Goal: Use online tool/utility: Utilize a website feature to perform a specific function

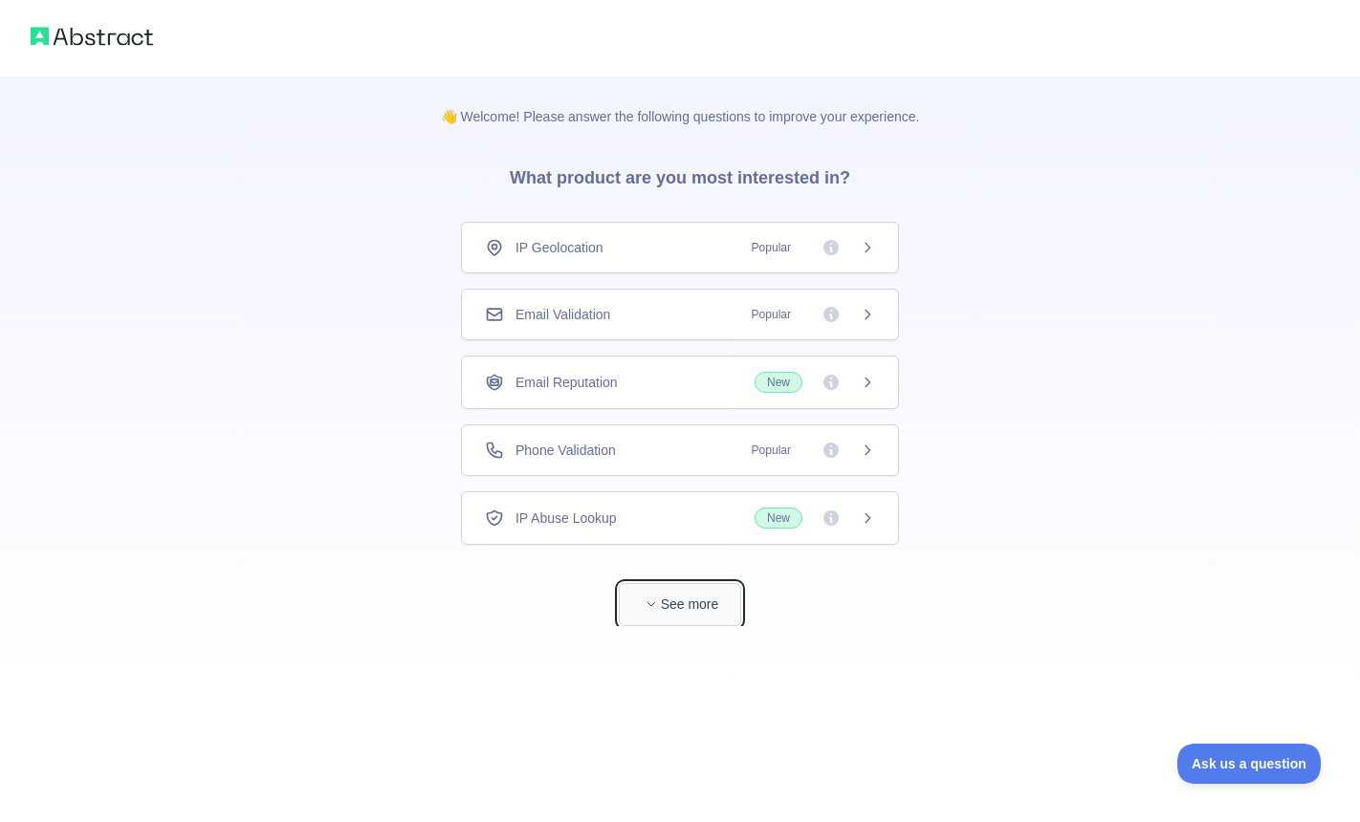
click at [676, 593] on button "See more" at bounding box center [680, 604] width 122 height 43
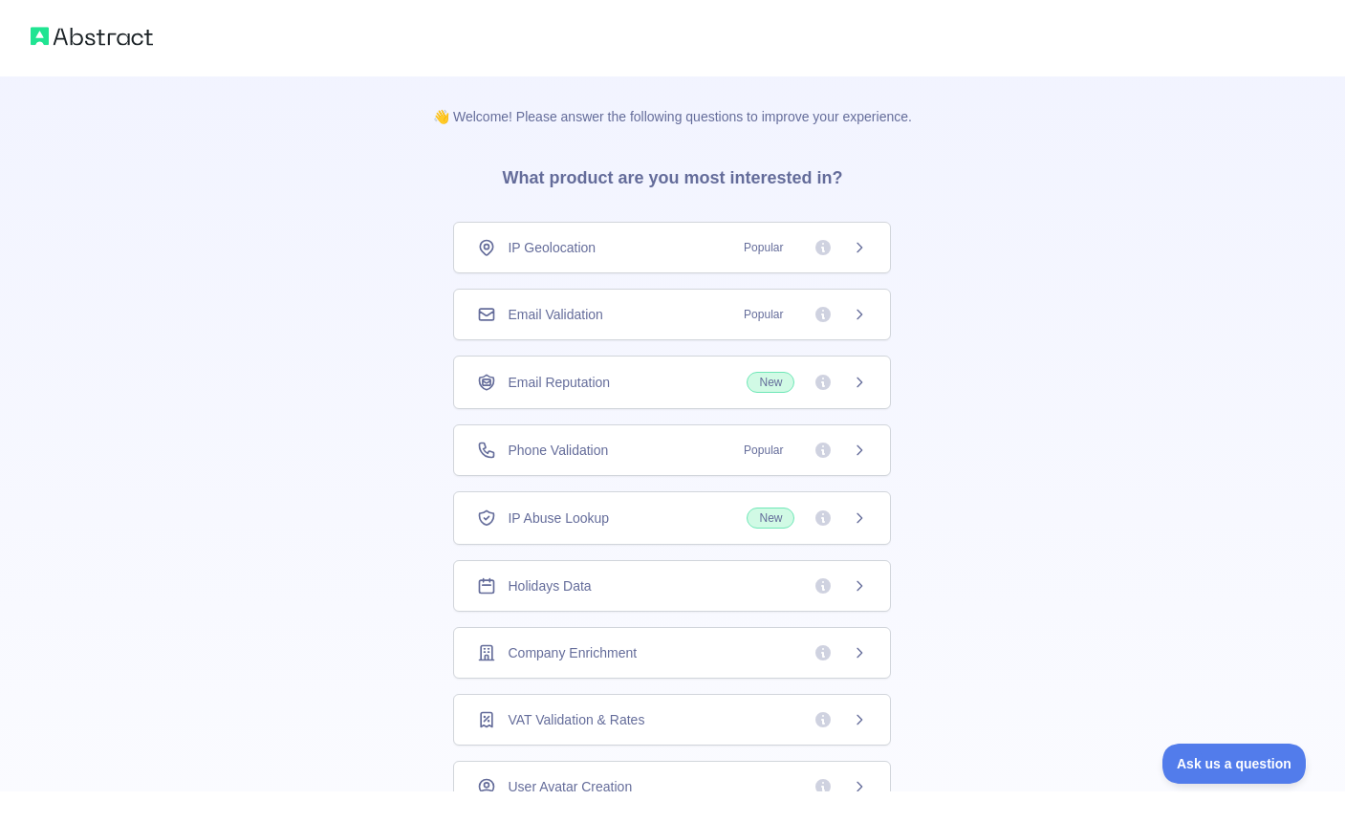
click at [637, 397] on div "Email Reputation New" at bounding box center [672, 383] width 438 height 54
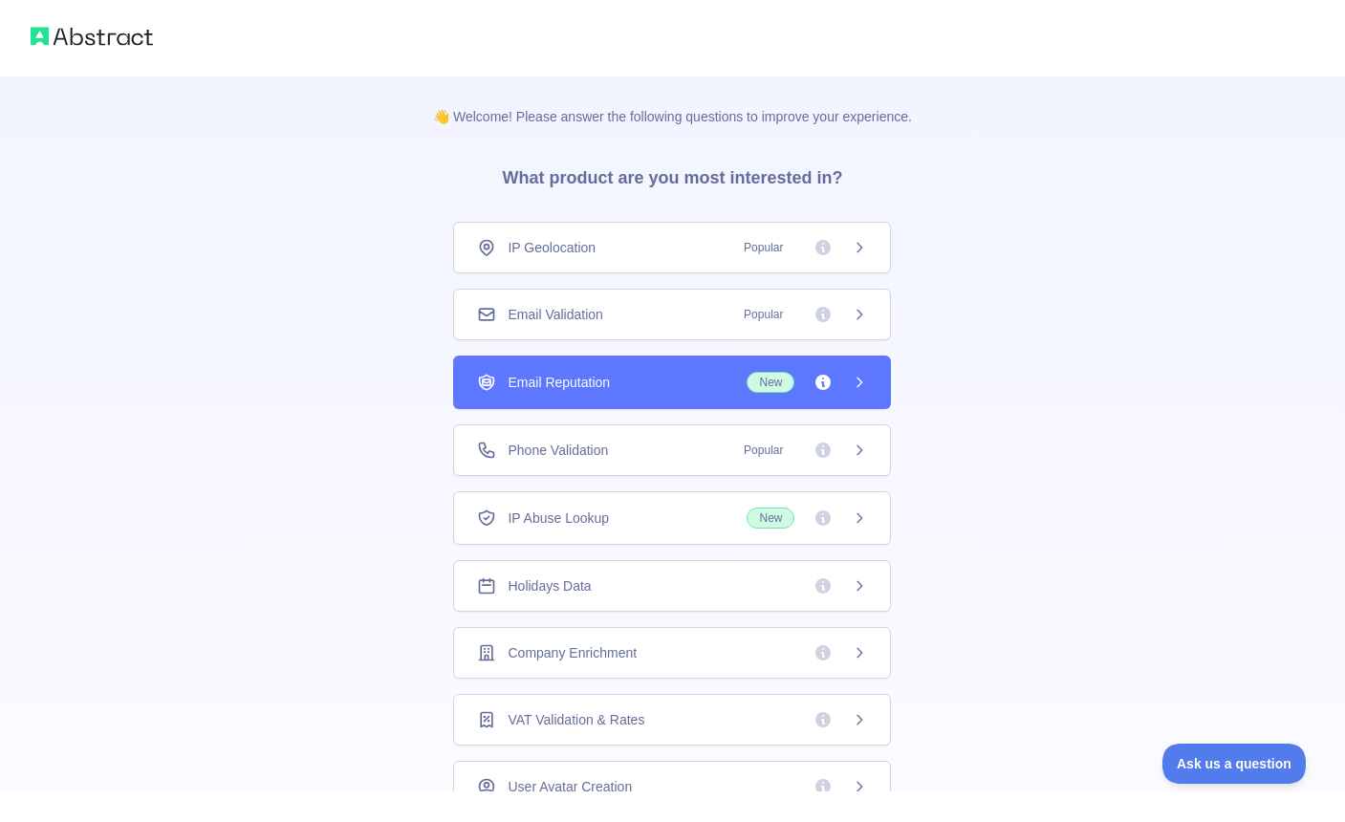
click at [772, 383] on span "New" at bounding box center [771, 382] width 48 height 21
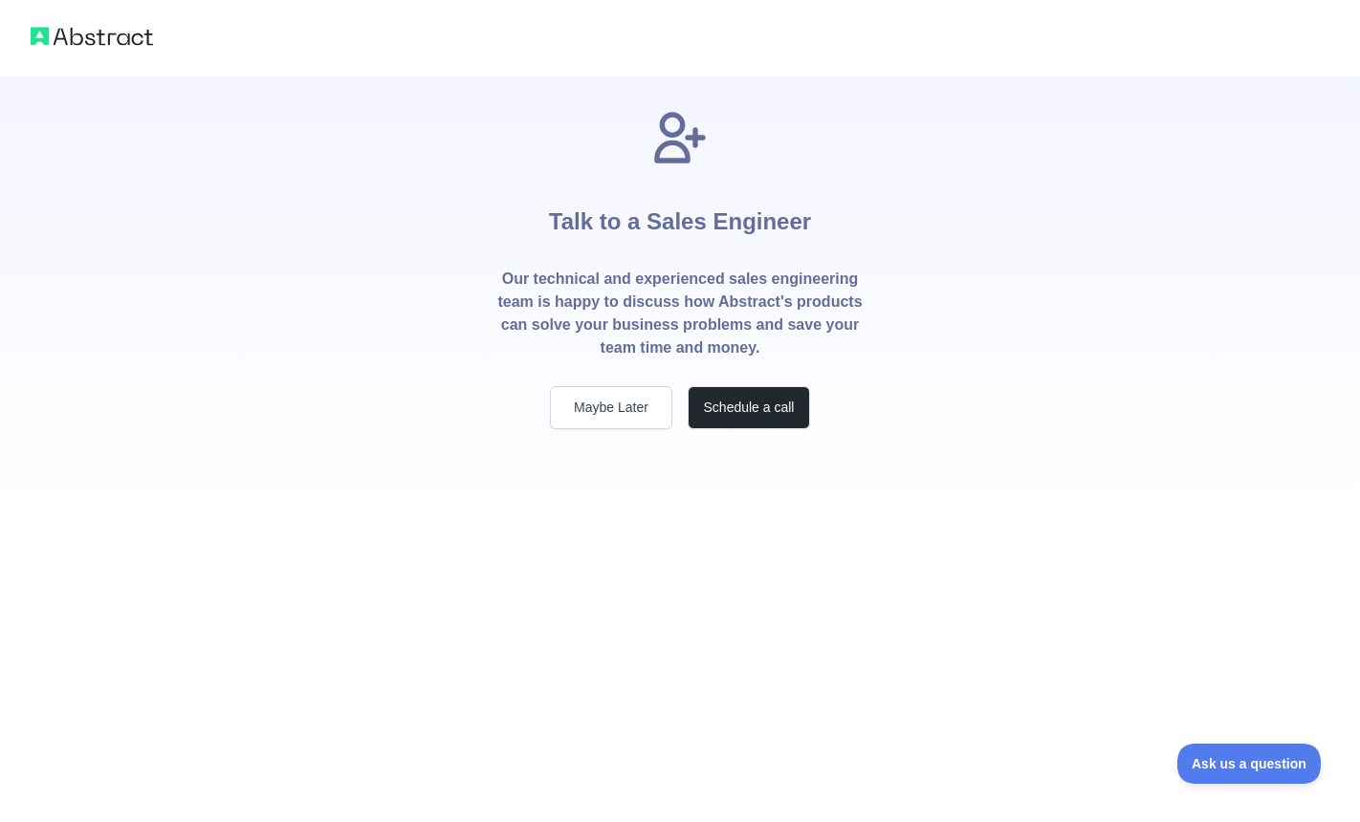
click at [849, 380] on div "Talk to a Sales Engineer Our technical and experienced sales engineering team i…" at bounding box center [680, 268] width 428 height 322
click at [610, 411] on button "Maybe Later" at bounding box center [611, 407] width 122 height 43
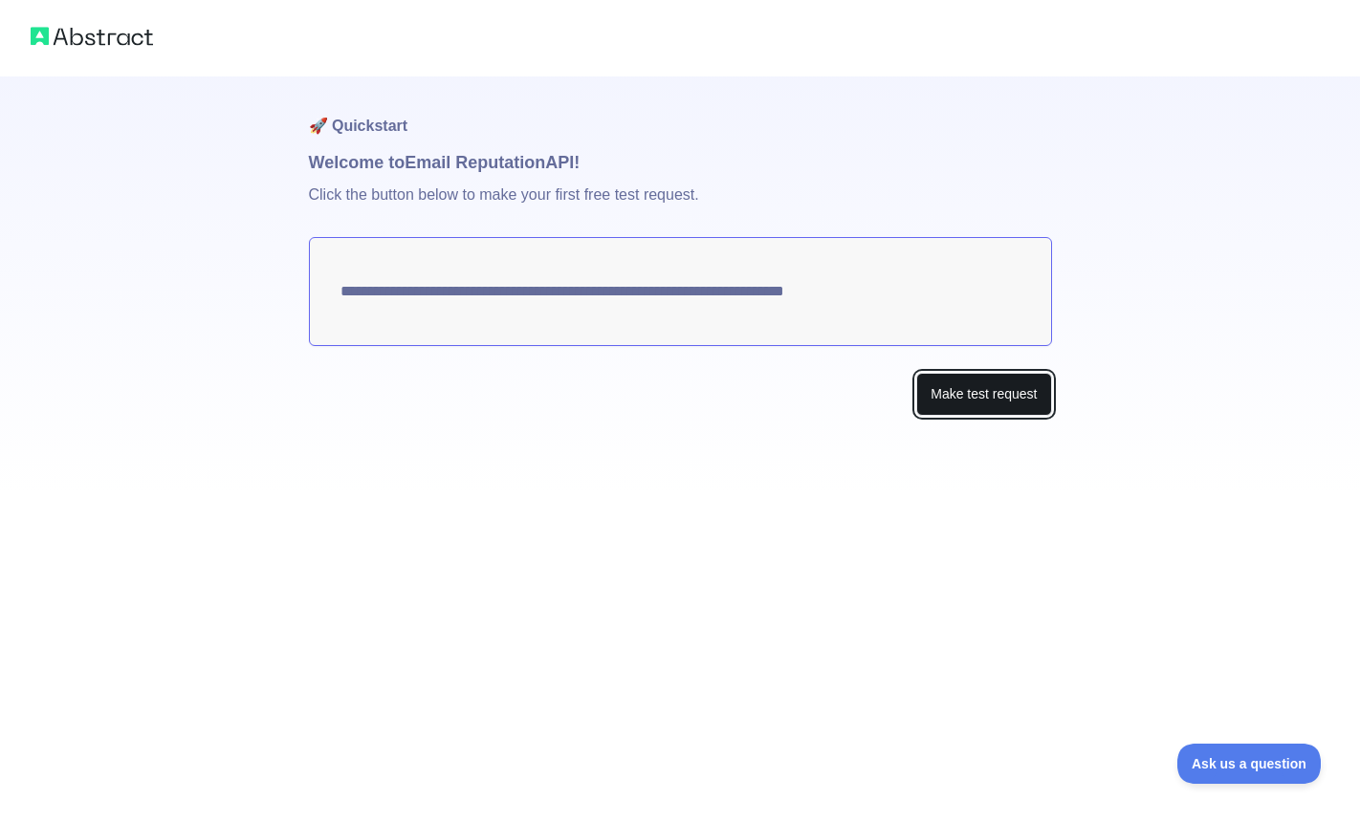
click at [1014, 384] on button "Make test request" at bounding box center [983, 394] width 135 height 43
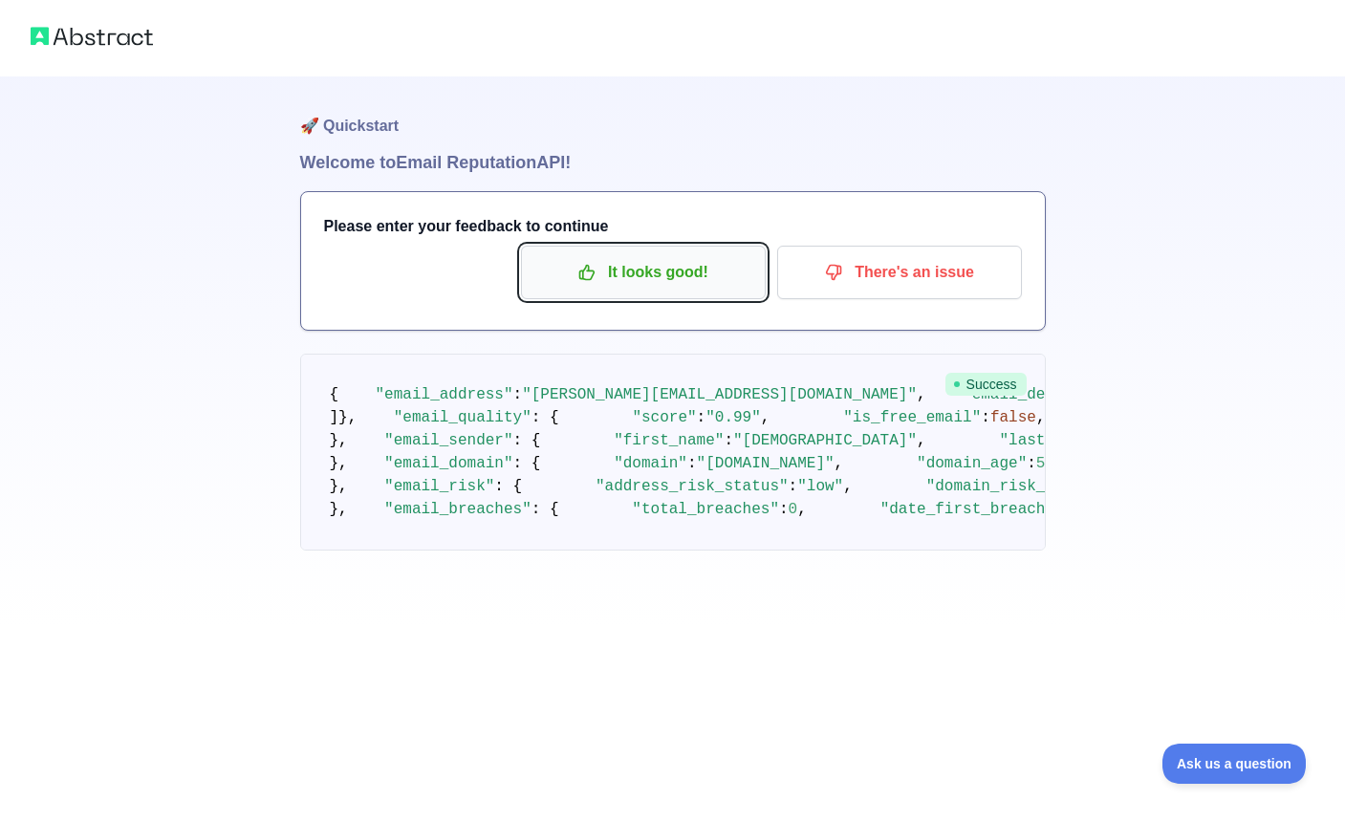
click at [634, 260] on p "It looks good!" at bounding box center [643, 272] width 216 height 33
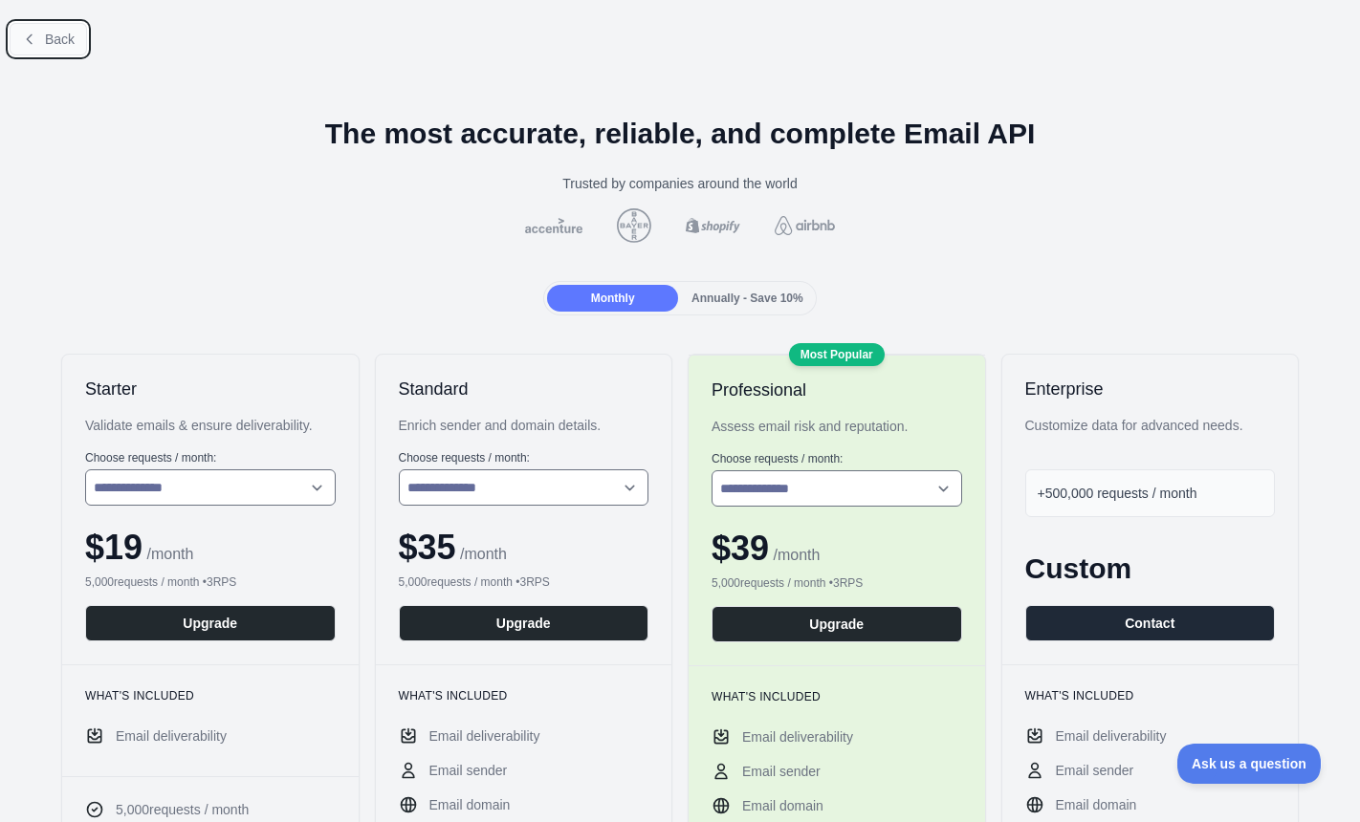
click at [54, 40] on span "Back" at bounding box center [60, 39] width 30 height 15
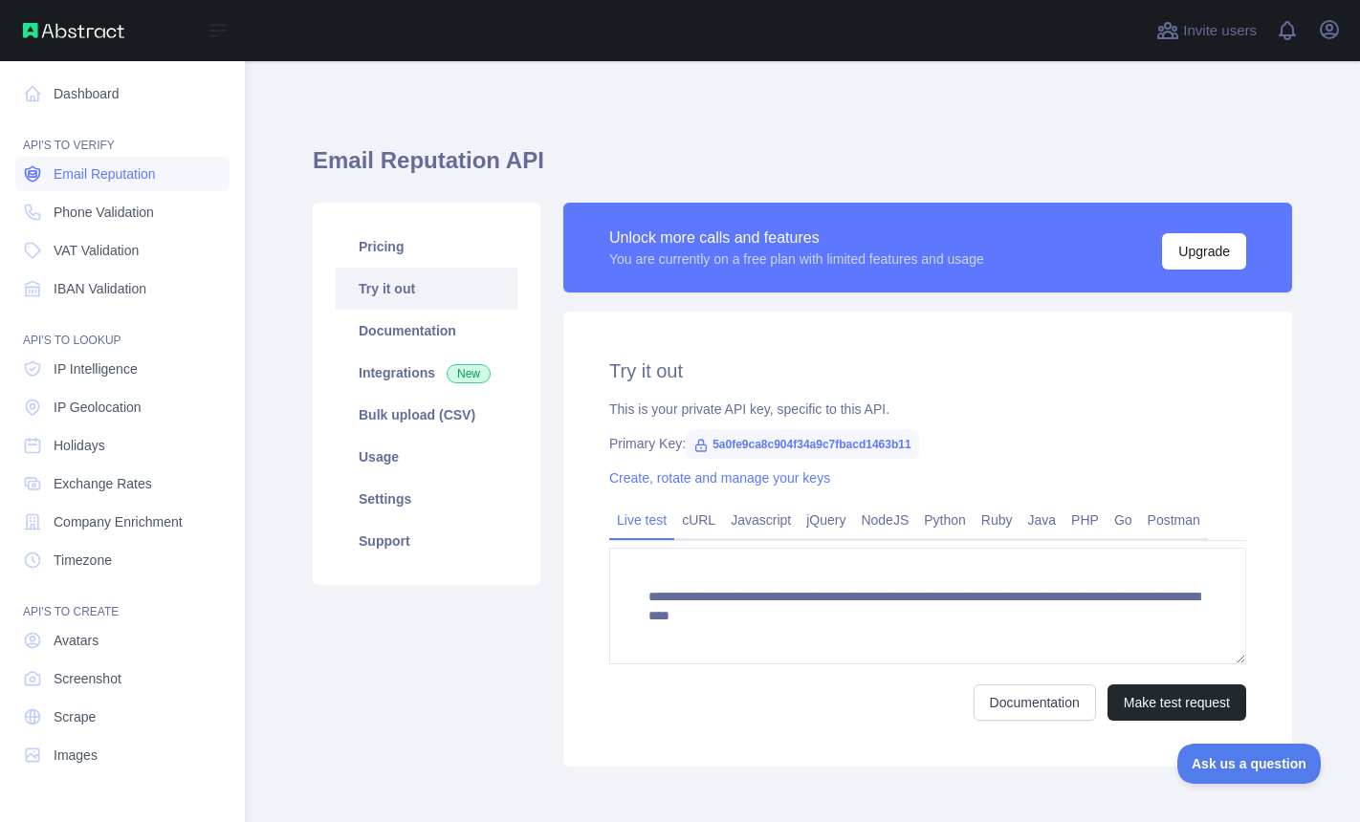
click at [130, 174] on span "Email Reputation" at bounding box center [105, 173] width 102 height 19
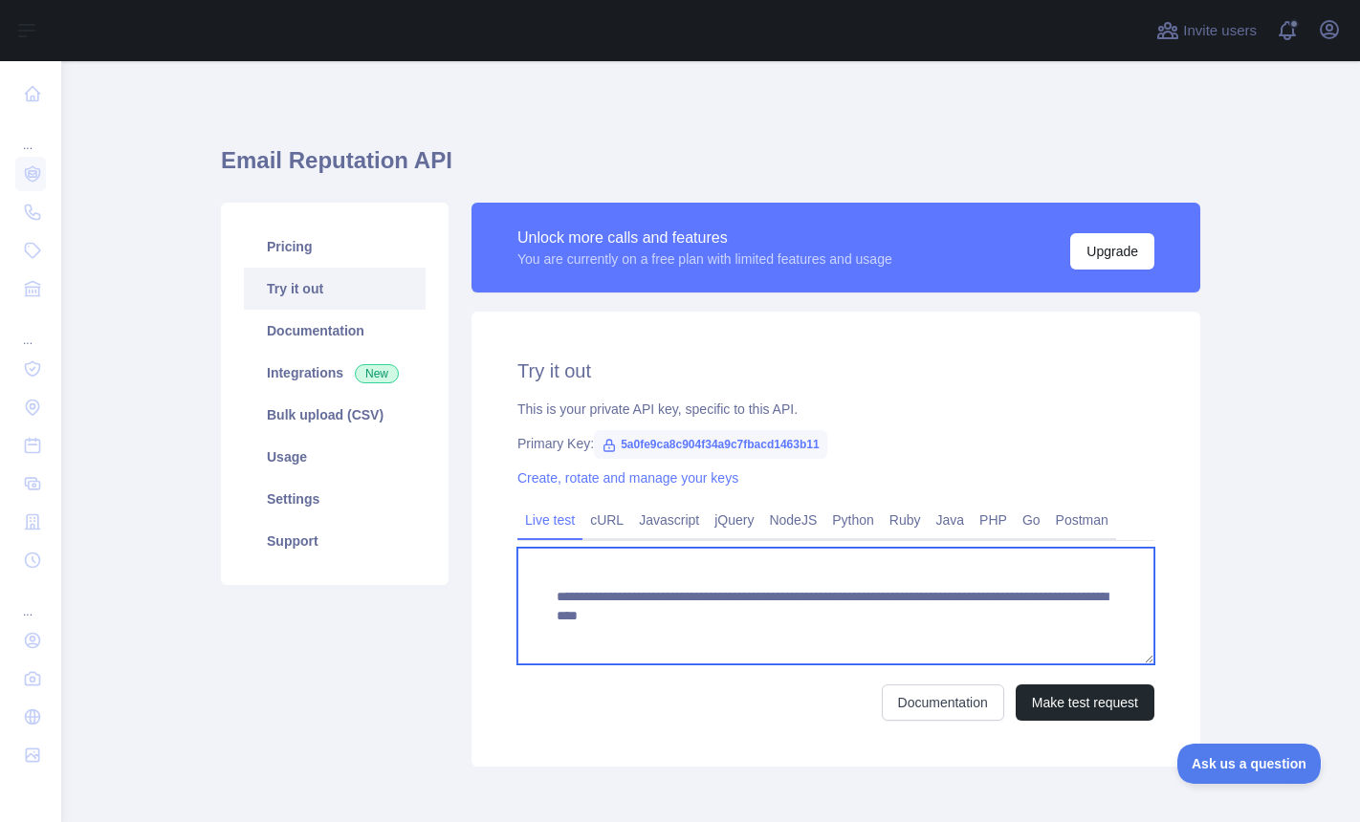
click at [798, 615] on textarea "**********" at bounding box center [835, 606] width 637 height 117
